Goal: Obtain resource: Download file/media

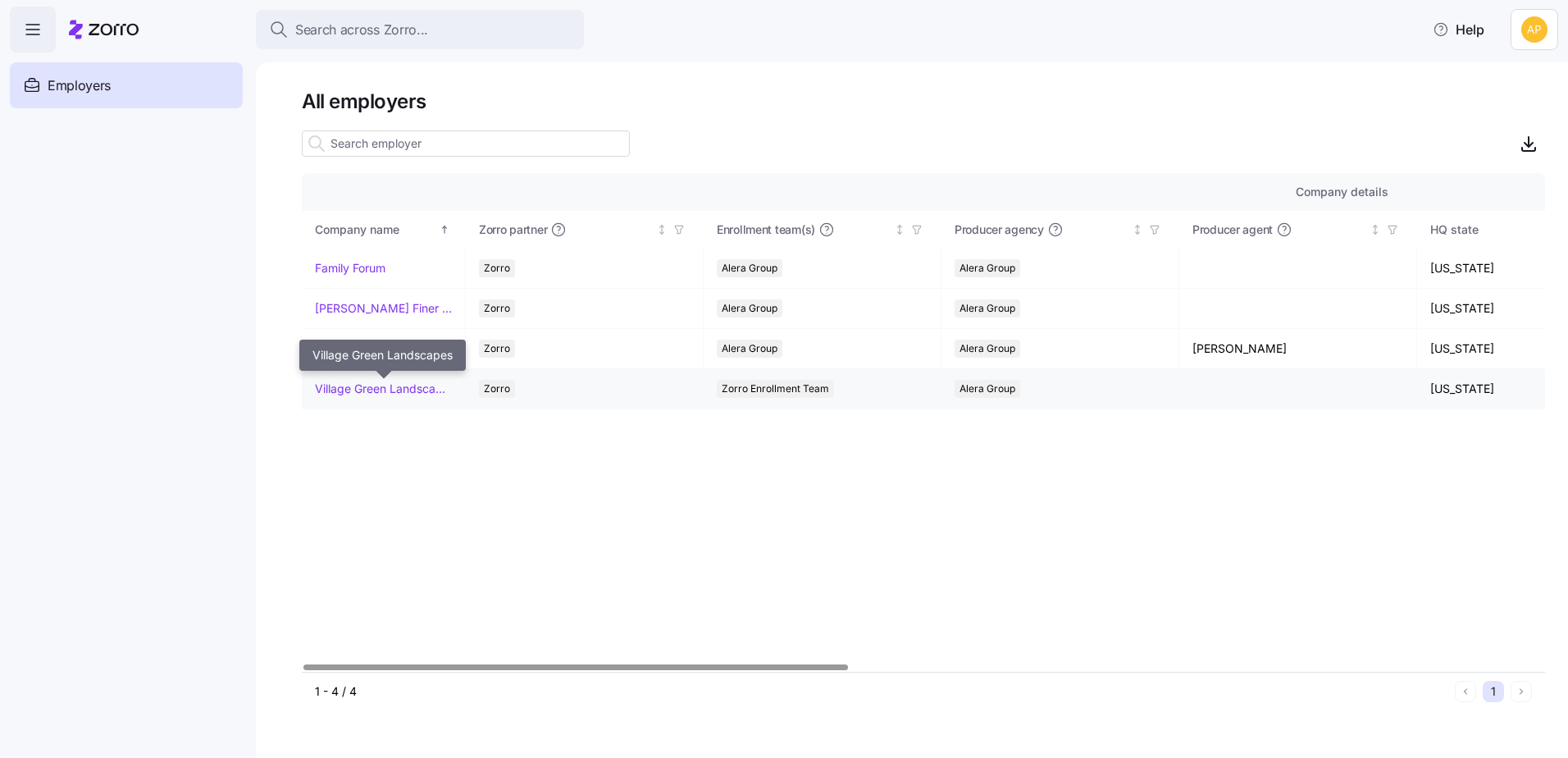
click at [354, 390] on link "Village Green Landscapes" at bounding box center [383, 389] width 137 height 16
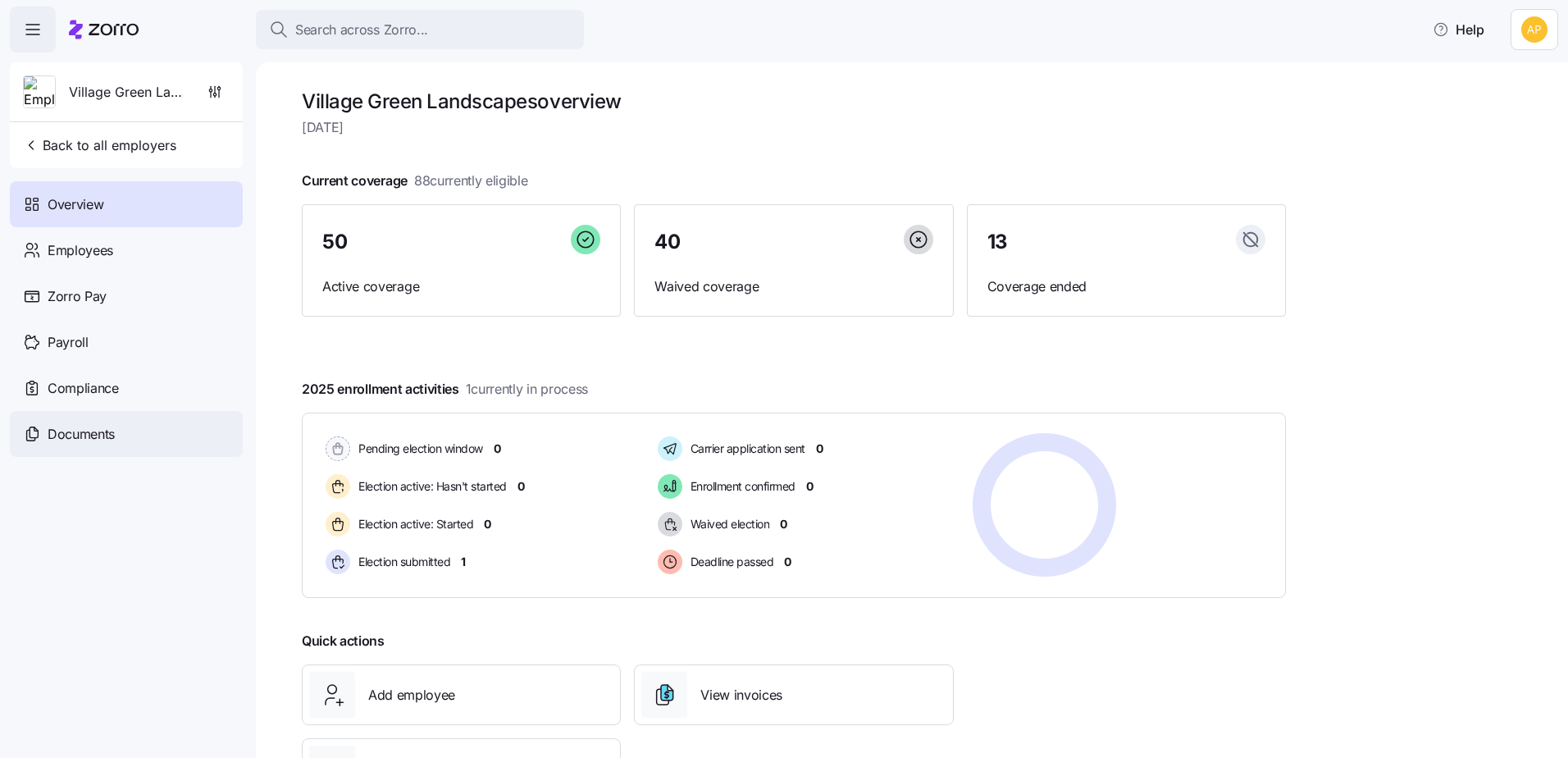
click at [88, 431] on span "Documents" at bounding box center [81, 435] width 67 height 21
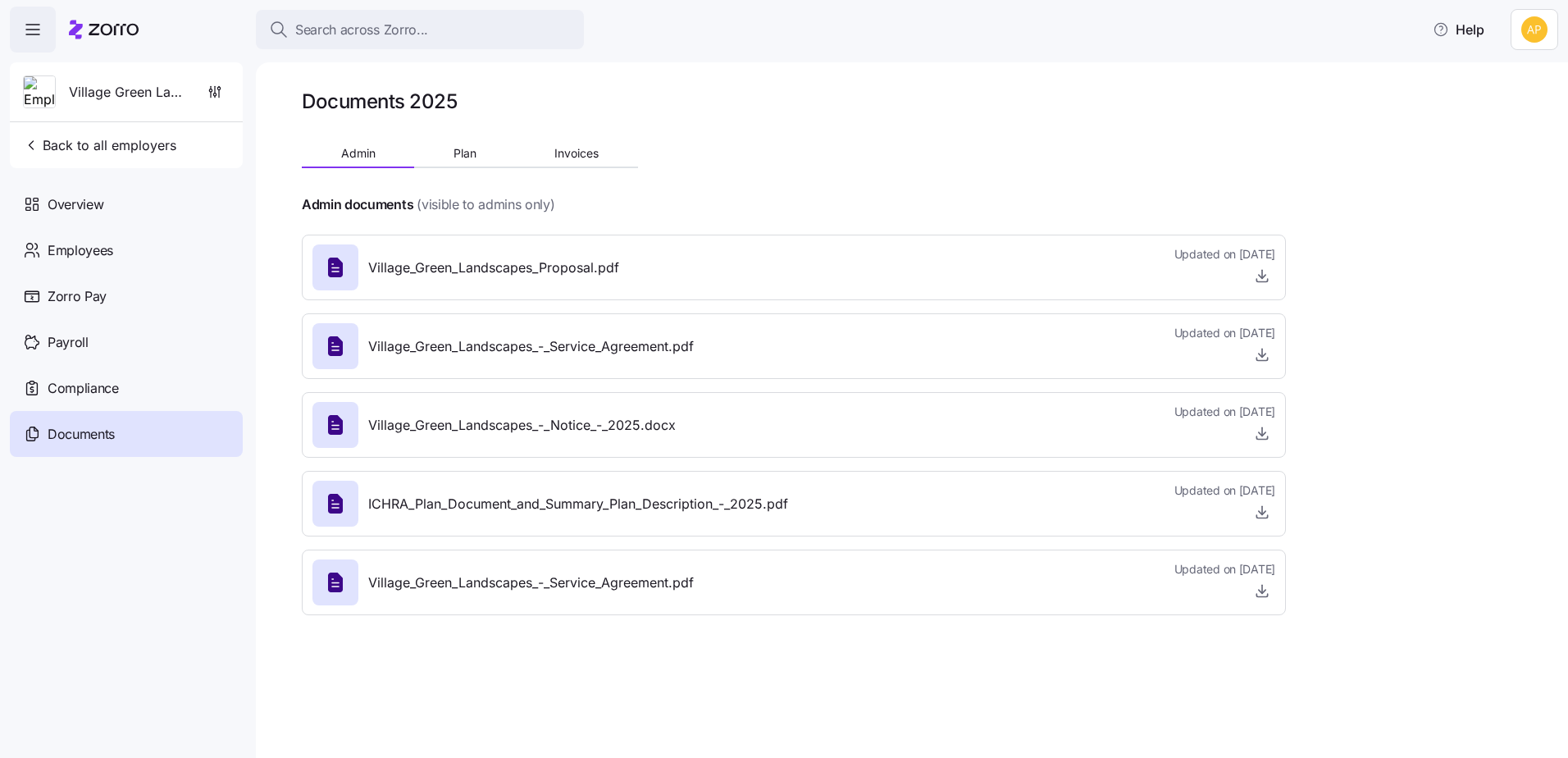
click at [332, 261] on icon at bounding box center [335, 268] width 15 height 20
click at [335, 337] on icon at bounding box center [335, 346] width 15 height 20
click at [468, 159] on span "Plan" at bounding box center [464, 153] width 23 height 12
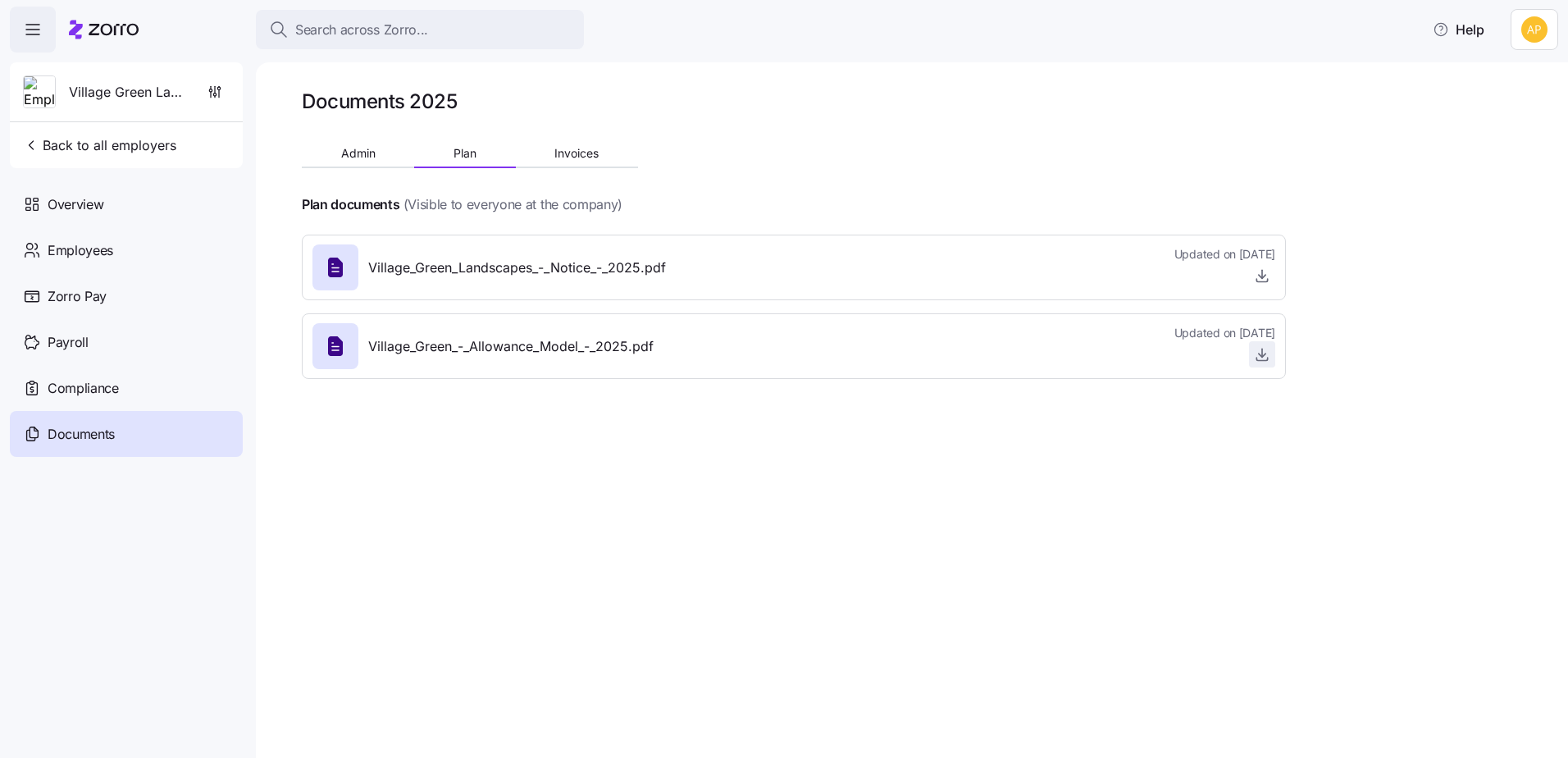
click at [1261, 355] on icon "button" at bounding box center [1262, 354] width 16 height 16
click at [657, 491] on div "Documents 2025 Admin Plan Invoices Plan documents (Visible to everyone at the c…" at bounding box center [911, 410] width 1312 height 696
